Goal: Find specific page/section

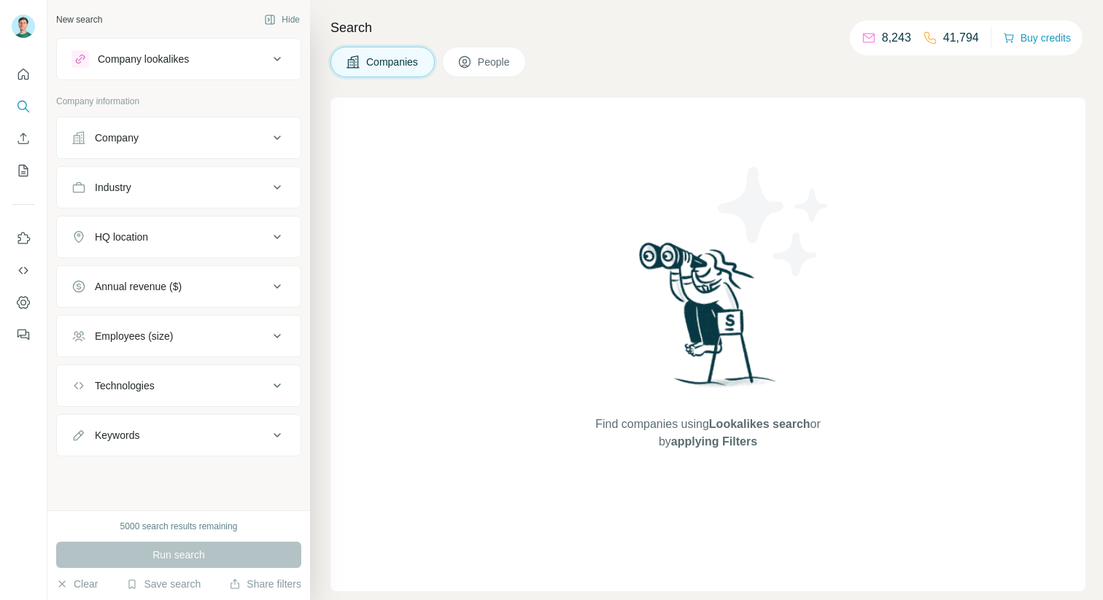
click at [507, 66] on span "People" at bounding box center [495, 62] width 34 height 15
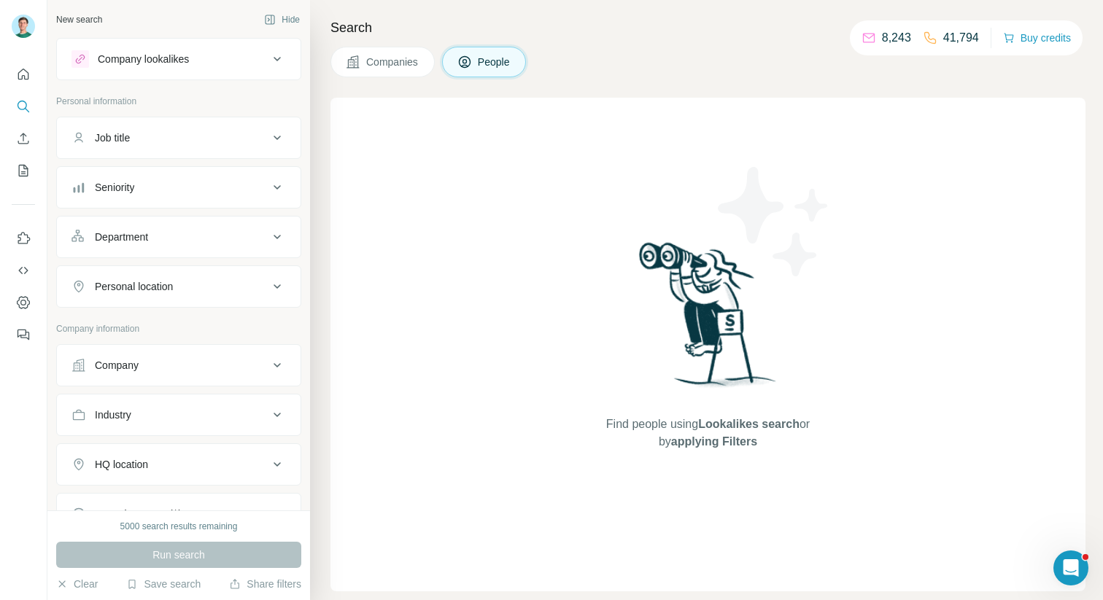
click at [274, 142] on icon at bounding box center [277, 138] width 18 height 18
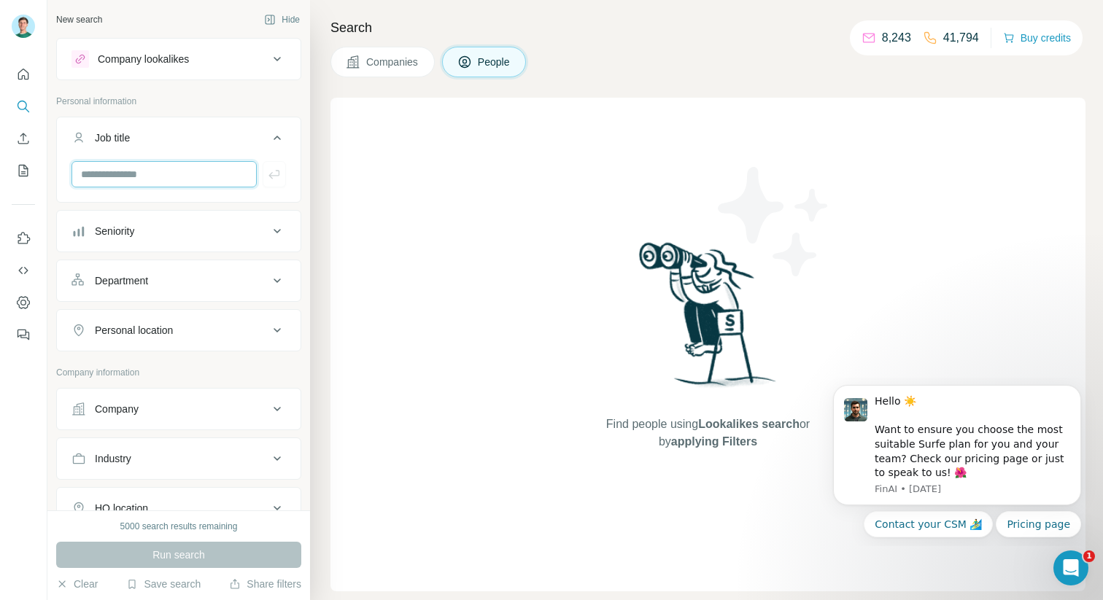
click at [177, 179] on input "text" at bounding box center [163, 174] width 185 height 26
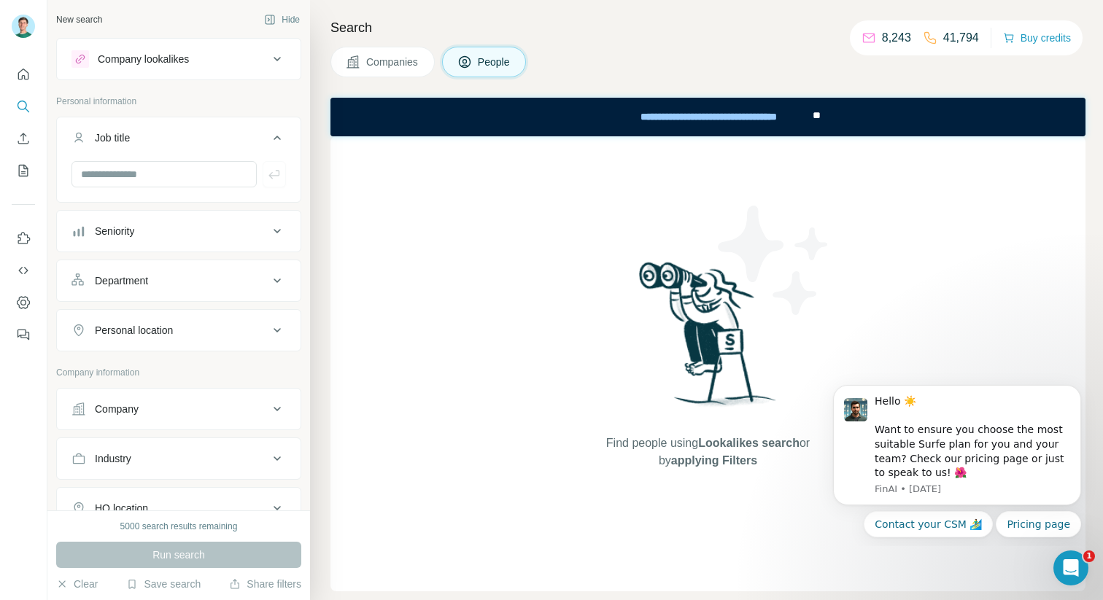
click at [289, 131] on button "Job title" at bounding box center [179, 140] width 244 height 41
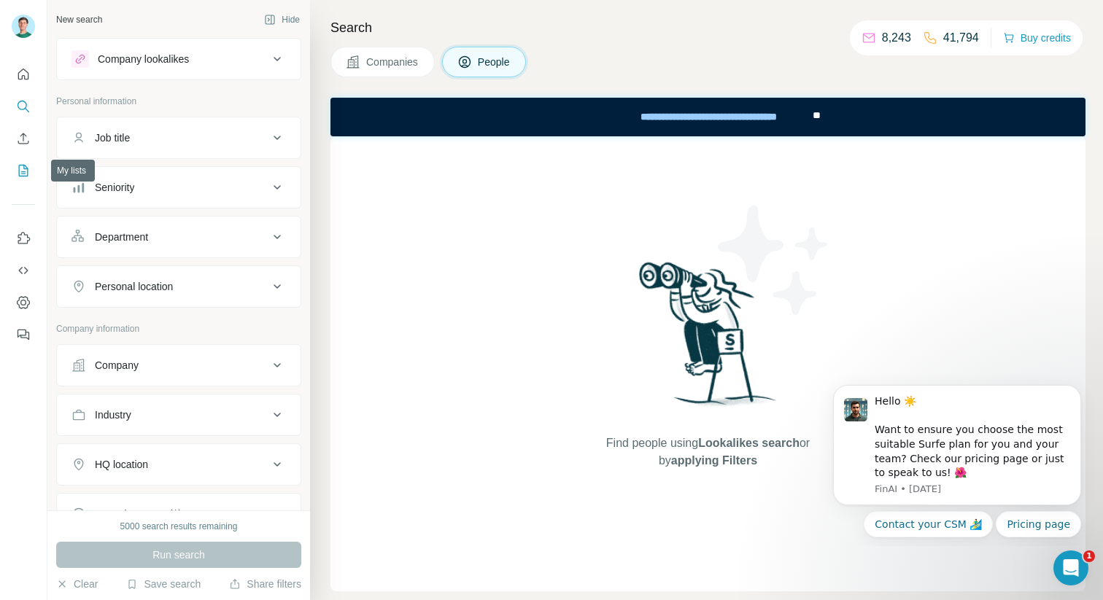
click at [20, 181] on button "My lists" at bounding box center [23, 171] width 23 height 26
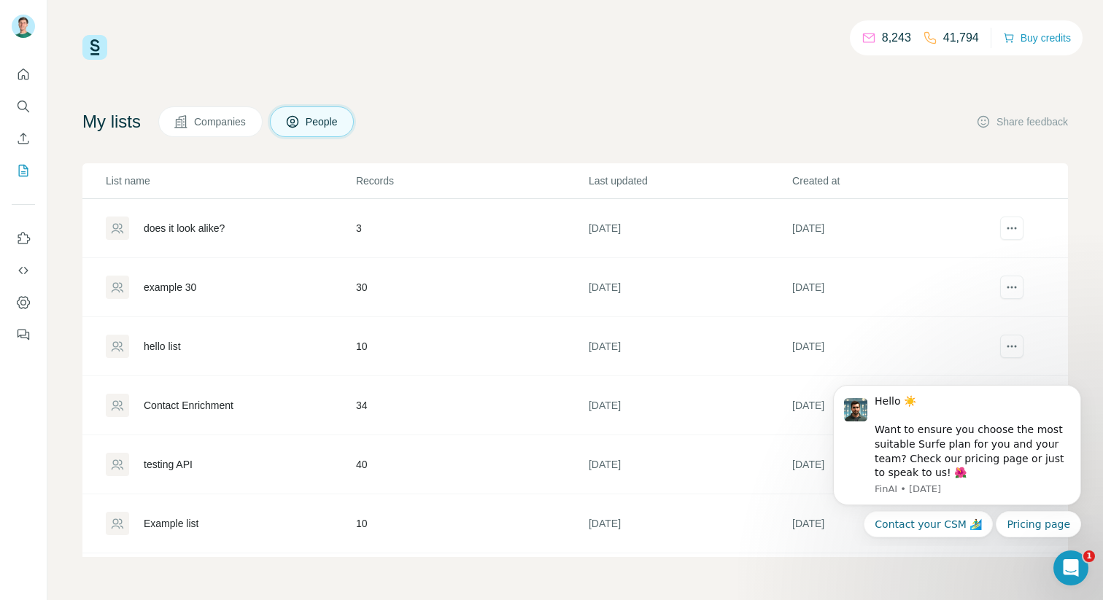
click at [216, 236] on div "does it look alike?" at bounding box center [230, 228] width 249 height 23
